Goal: Information Seeking & Learning: Learn about a topic

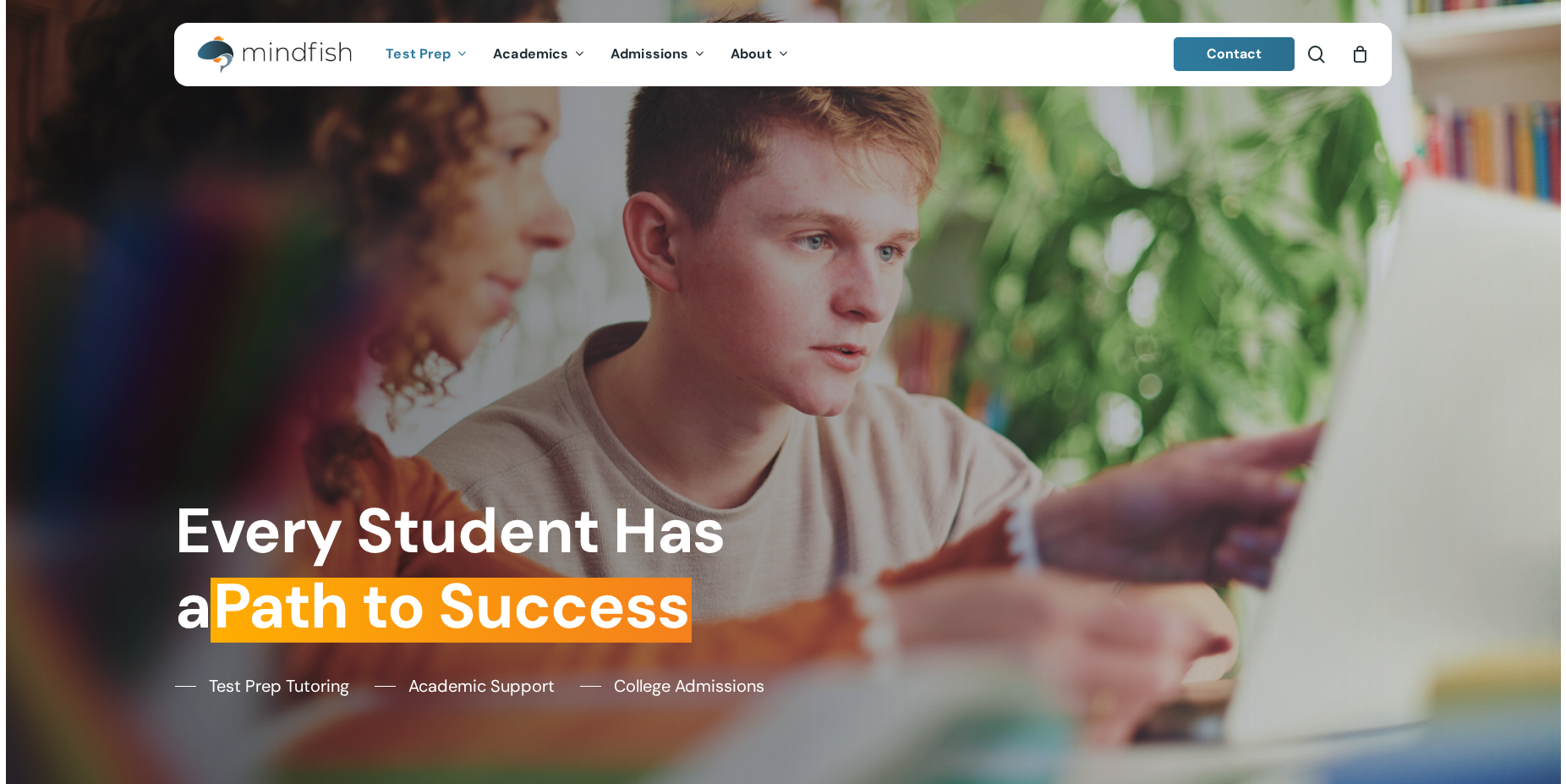
click at [431, 52] on span "Test Prep" at bounding box center [418, 53] width 65 height 18
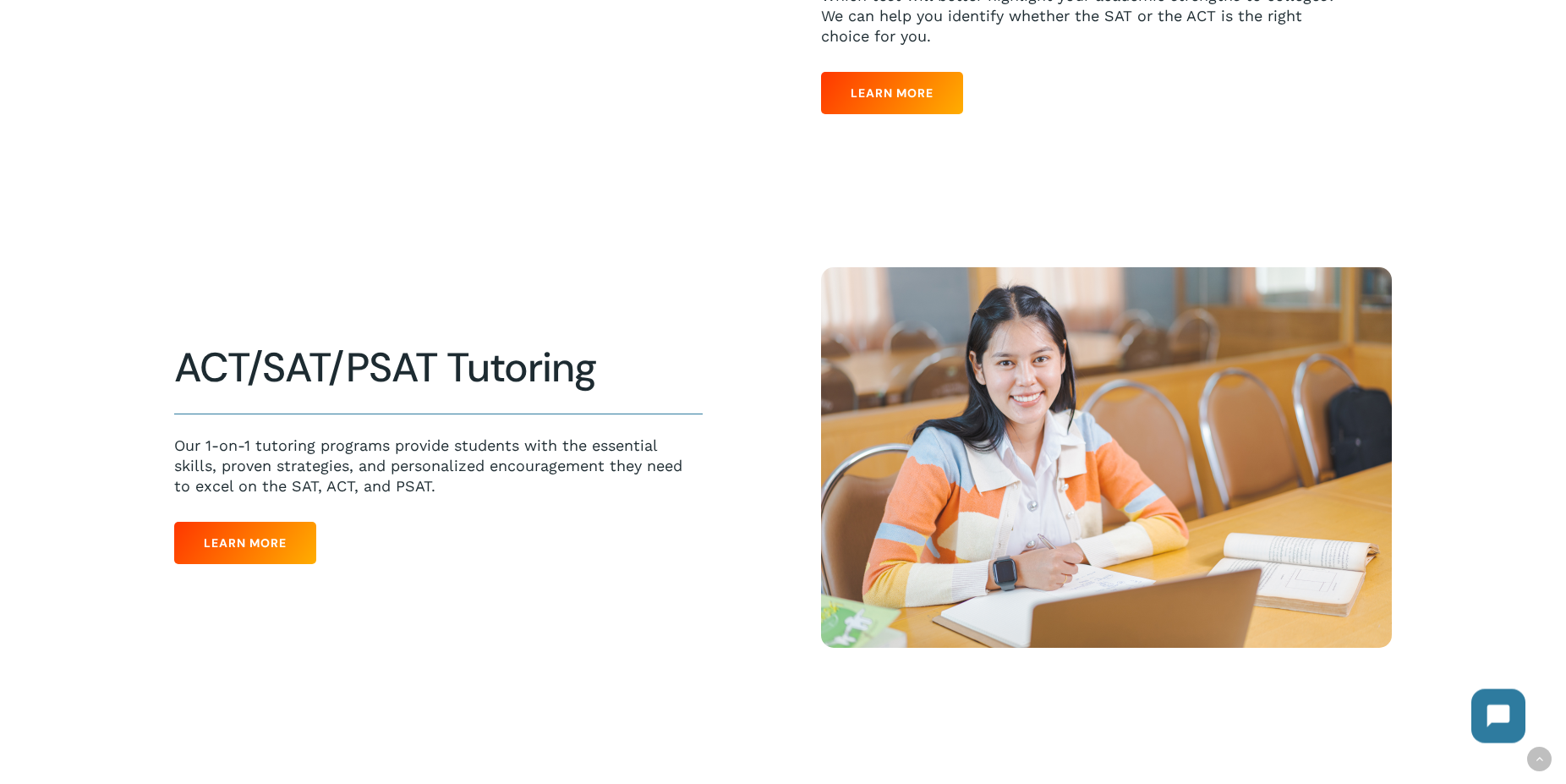
scroll to position [1034, 0]
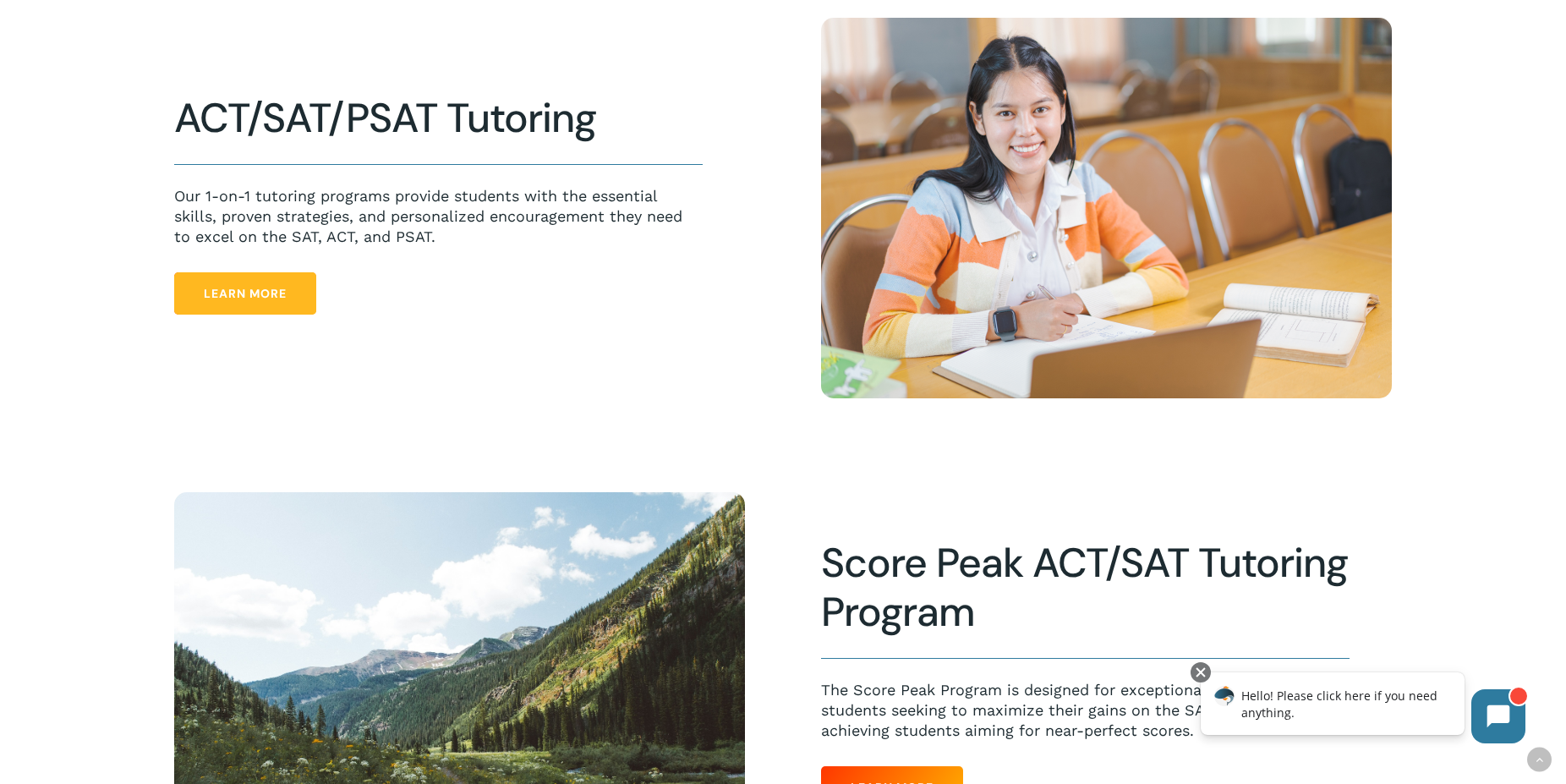
click at [238, 290] on span "Learn More" at bounding box center [245, 293] width 83 height 17
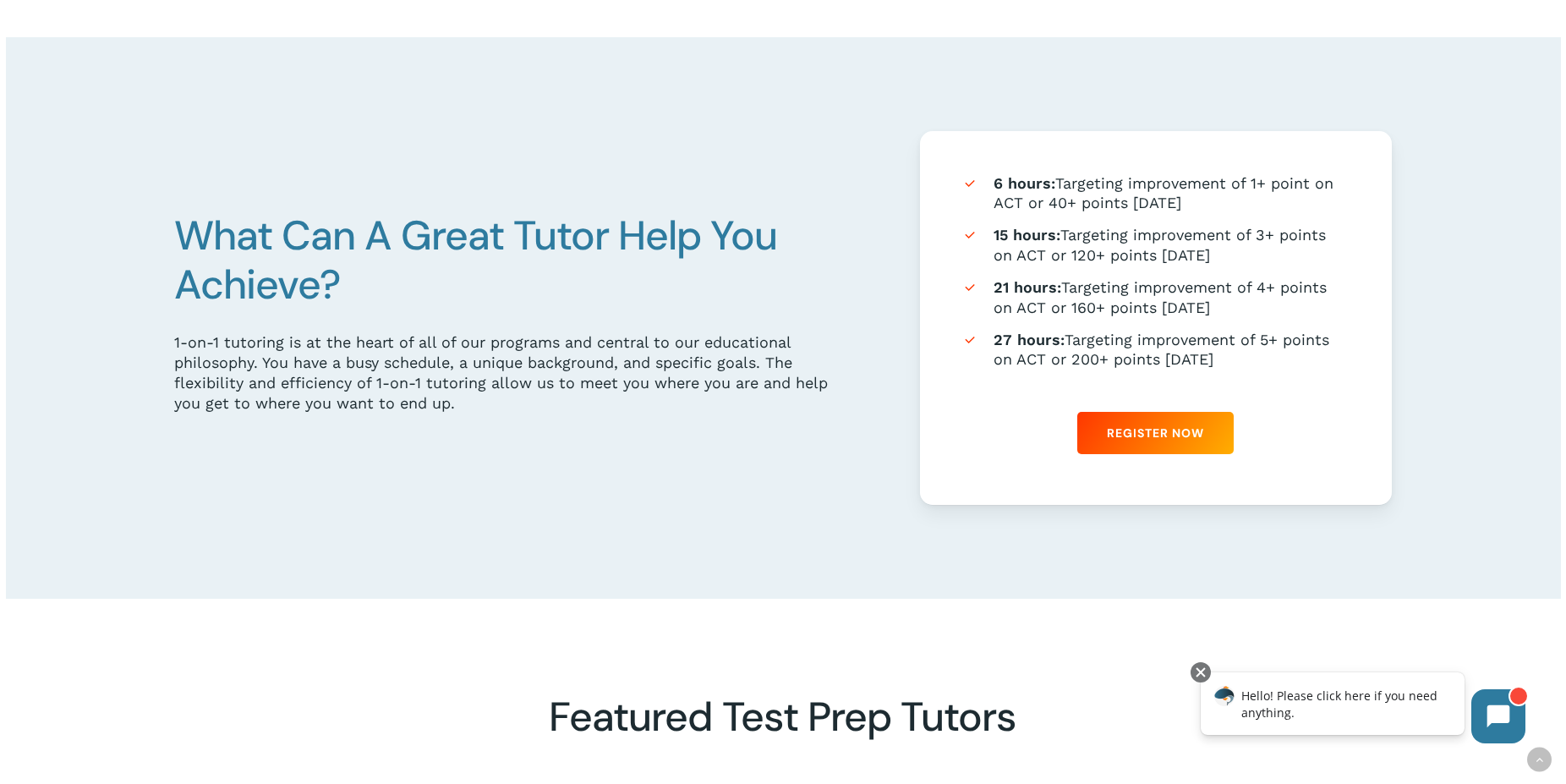
scroll to position [1552, 0]
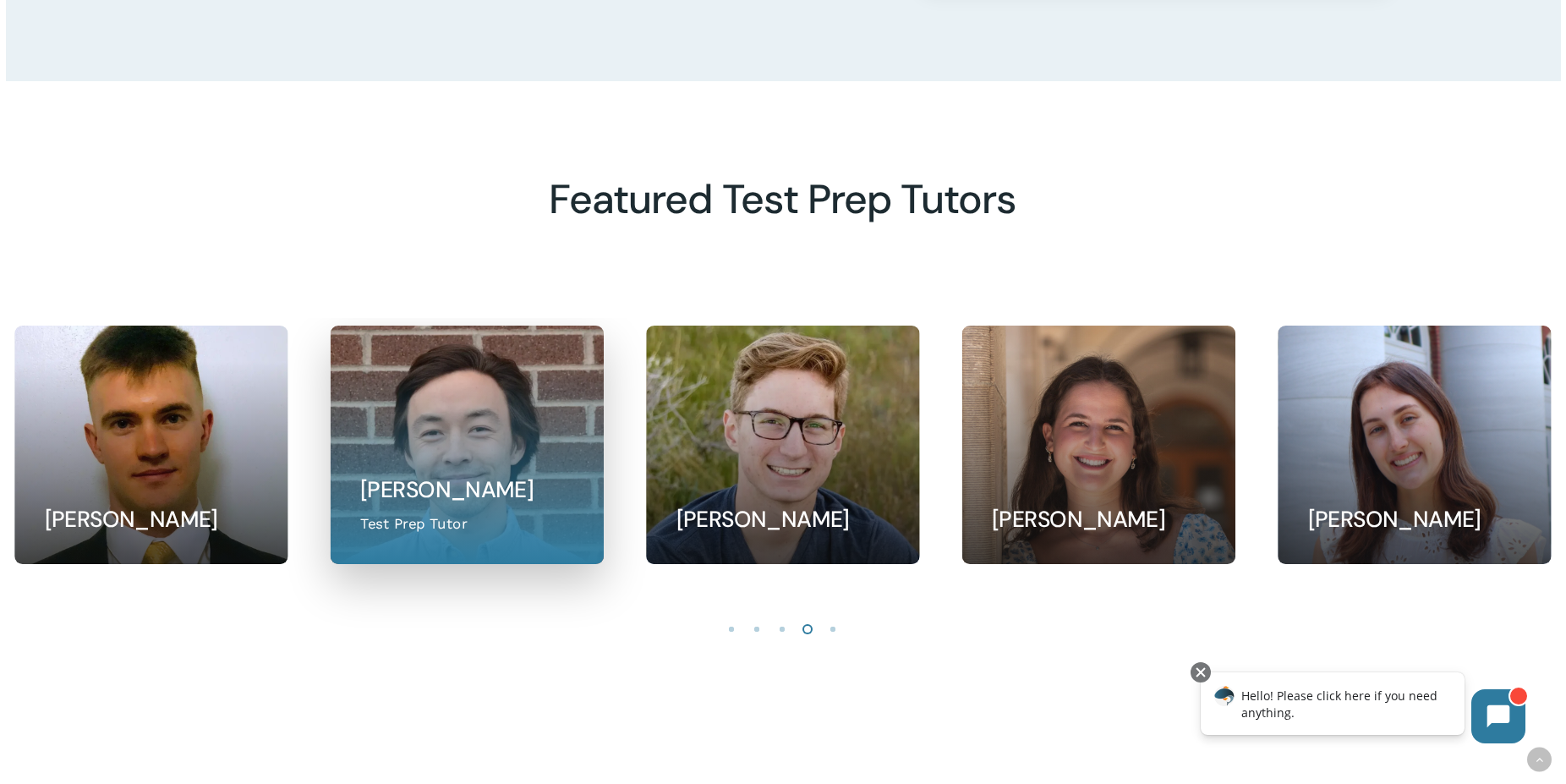
click at [587, 424] on link at bounding box center [467, 444] width 271 height 236
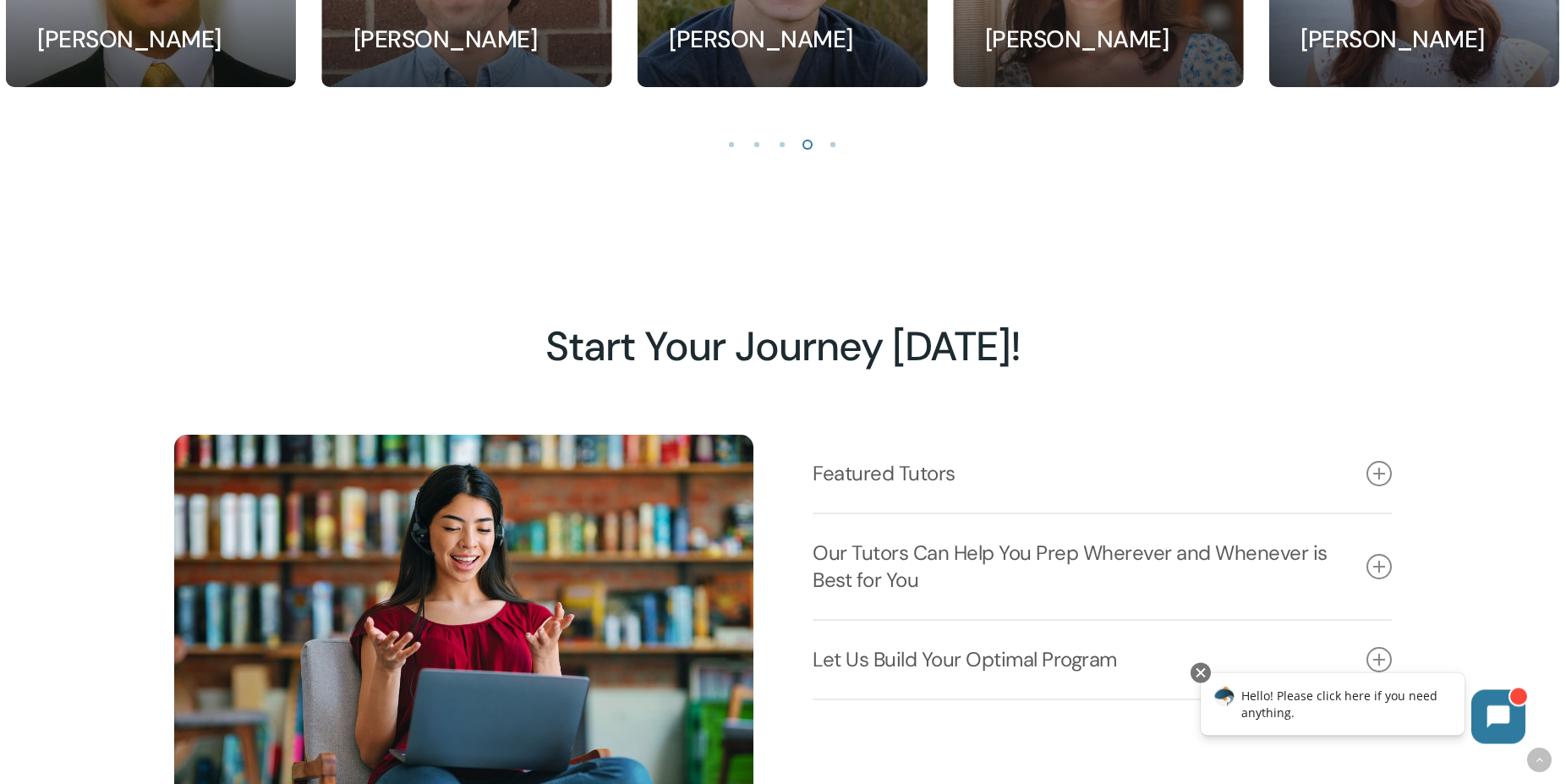
scroll to position [2242, 0]
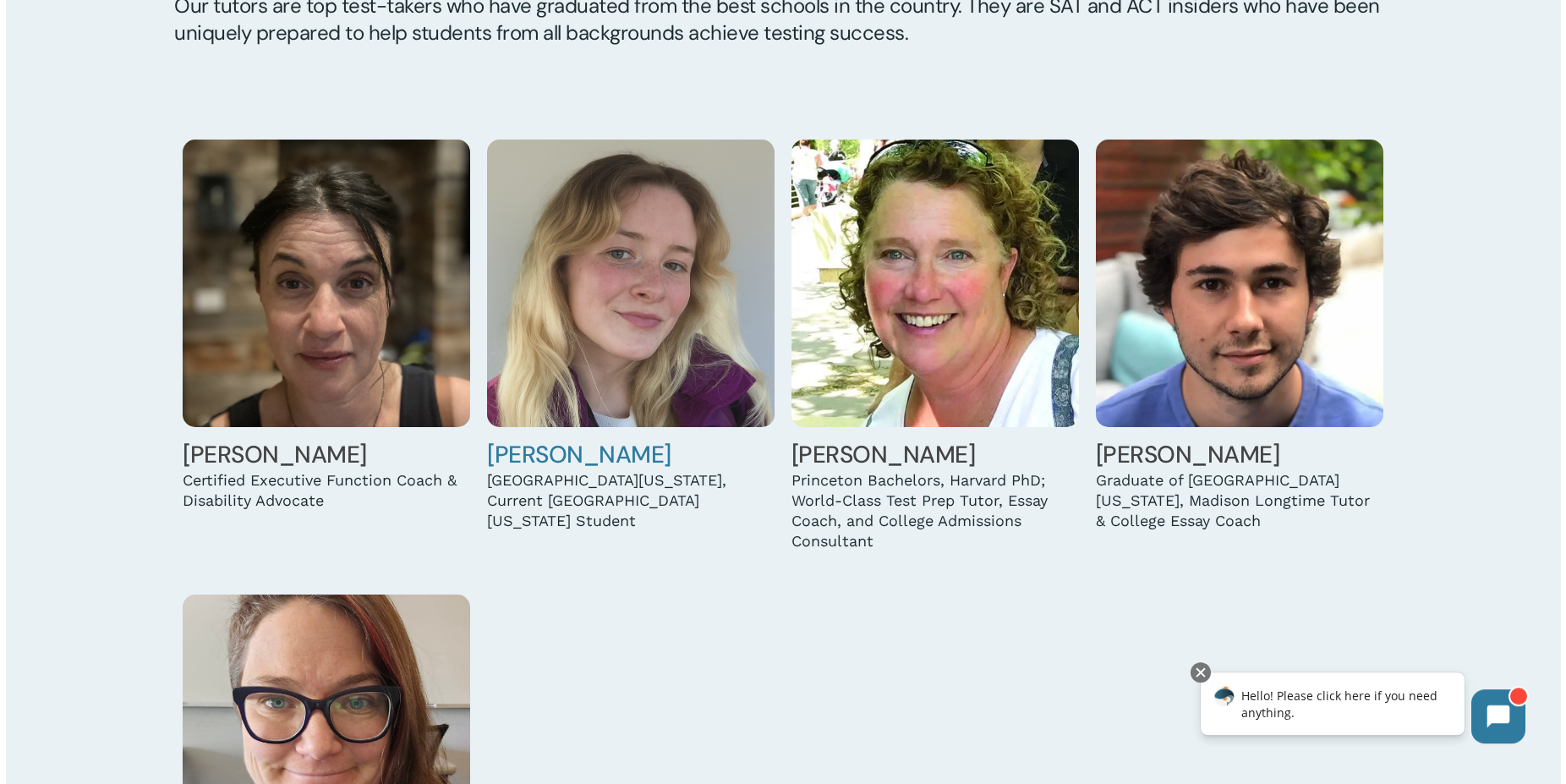
scroll to position [1638, 0]
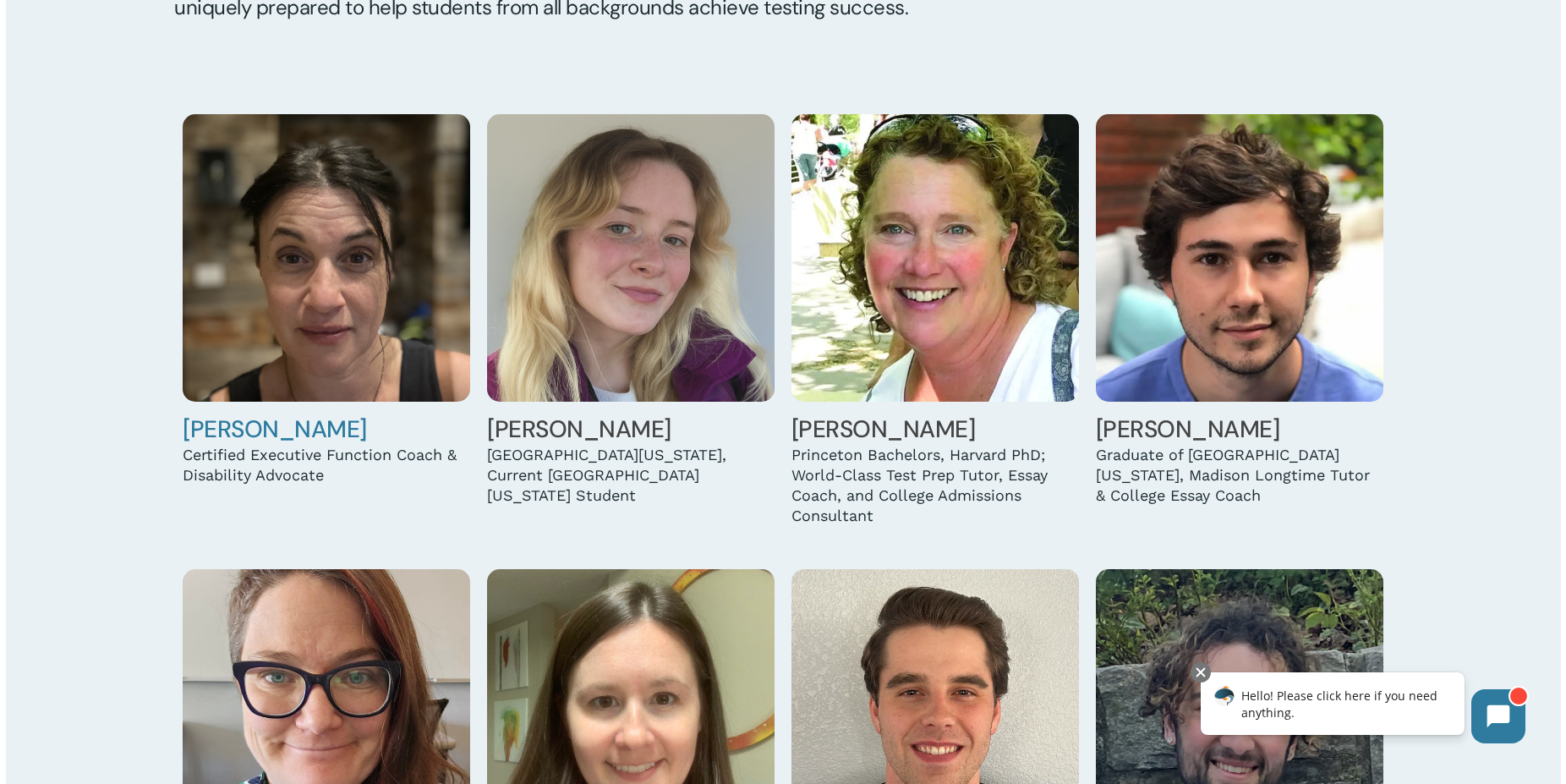
click at [294, 236] on img at bounding box center [327, 257] width 287 height 287
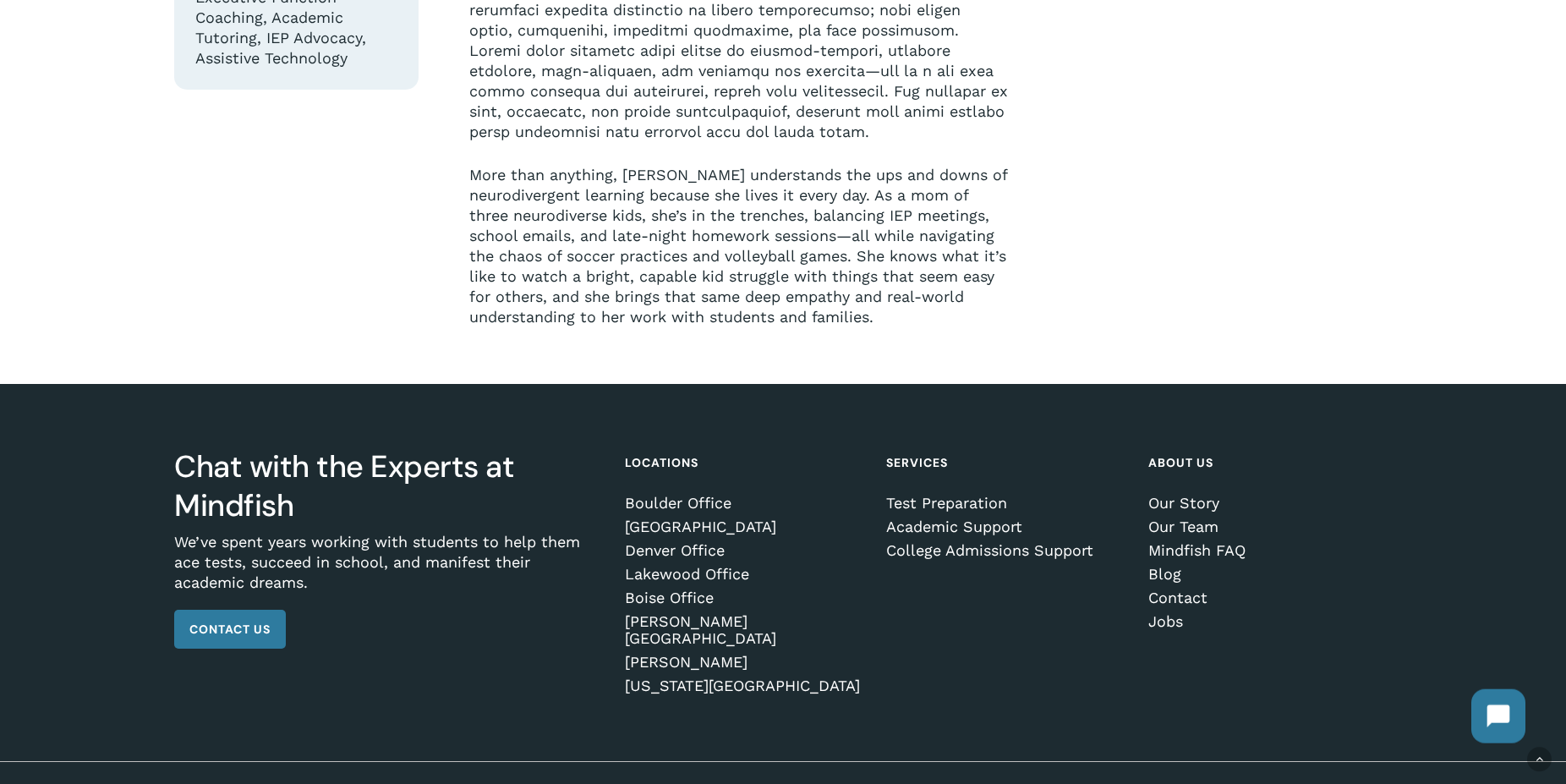
scroll to position [640, 0]
